Goal: Task Accomplishment & Management: Use online tool/utility

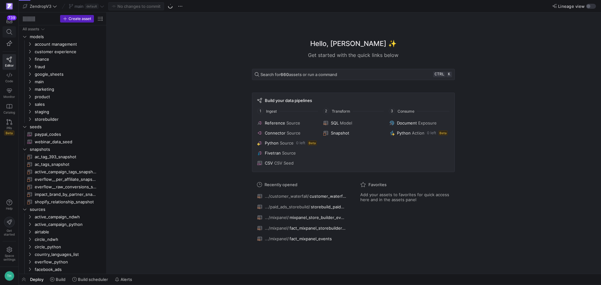
click at [12, 31] on icon at bounding box center [10, 32] width 6 height 6
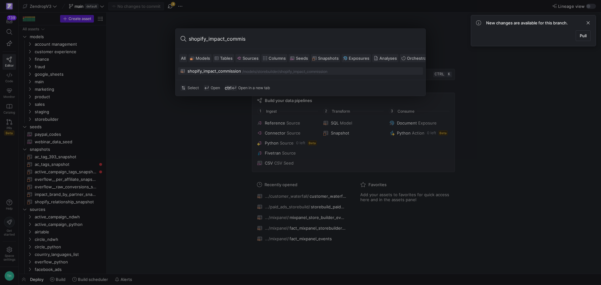
type input "shopify_impact_commis"
click at [221, 72] on div "shopify_impact_commission" at bounding box center [215, 71] width 54 height 5
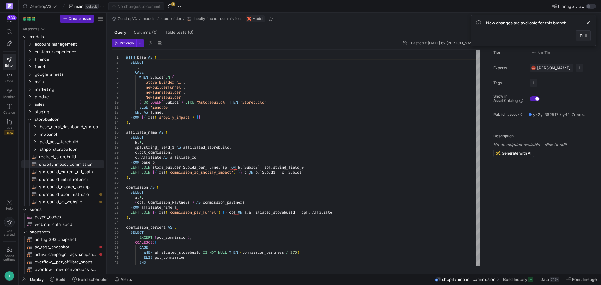
click at [586, 36] on span "Pull" at bounding box center [583, 35] width 7 height 5
click at [548, 281] on span "Data" at bounding box center [545, 279] width 9 height 5
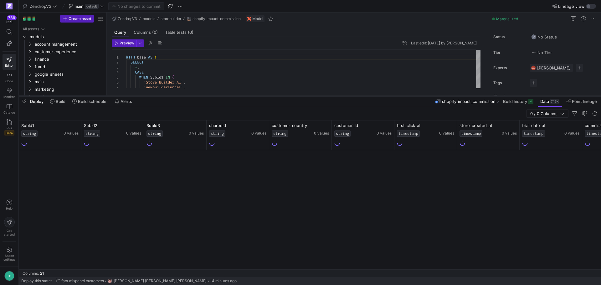
drag, startPoint x: 368, startPoint y: 171, endPoint x: 359, endPoint y: 91, distance: 79.8
click at [359, 95] on div at bounding box center [310, 96] width 583 height 3
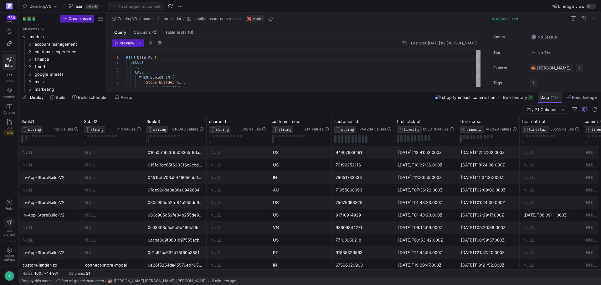
click at [547, 100] on span at bounding box center [550, 97] width 24 height 10
